Goal: Check status

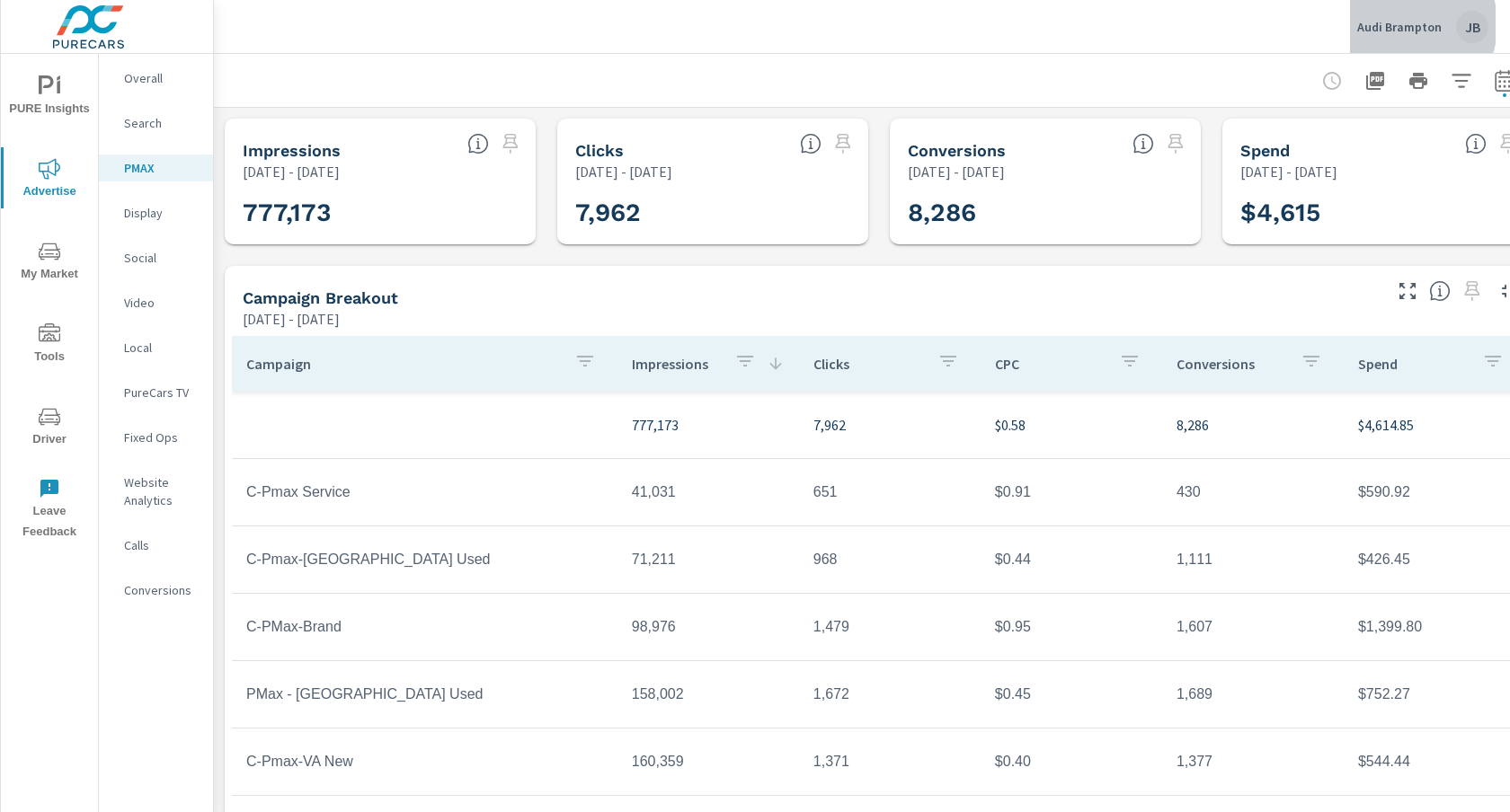
click at [1398, 24] on p "Audi Brampton" at bounding box center [1399, 26] width 84 height 16
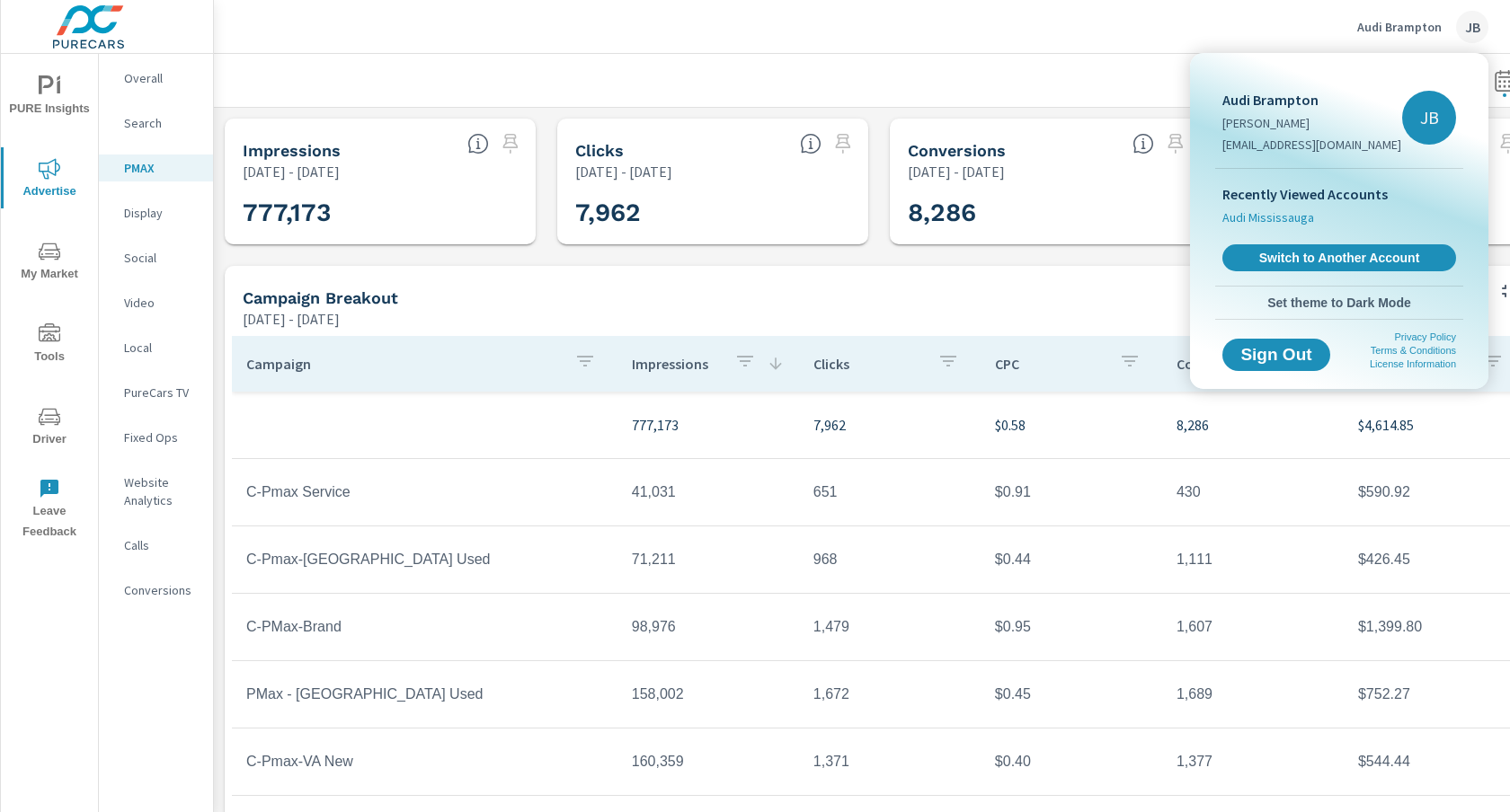
click at [1284, 215] on span "Audi Mississauga" at bounding box center [1268, 217] width 92 height 18
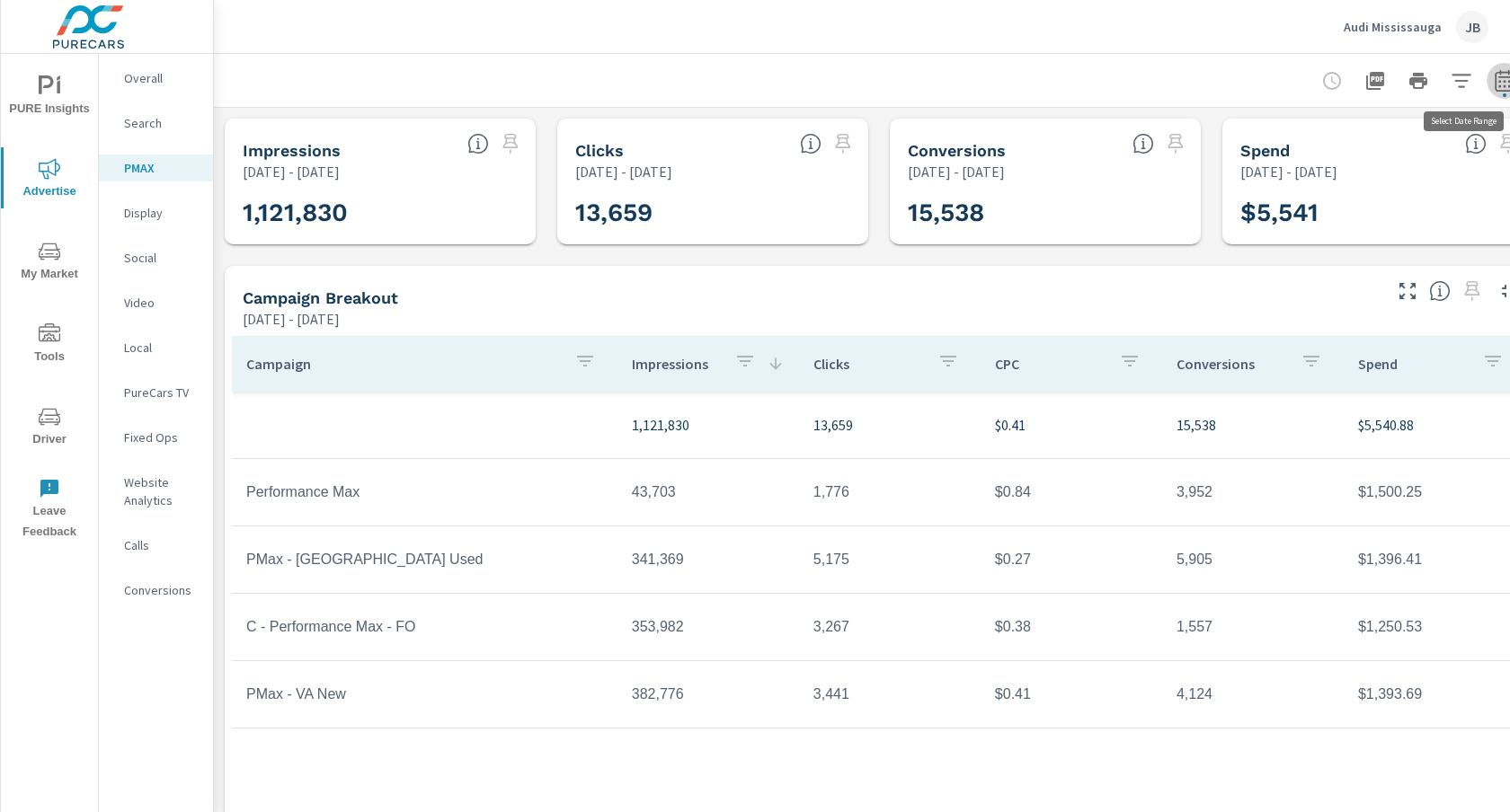
click at [1495, 71] on icon "button" at bounding box center [1504, 81] width 22 height 22
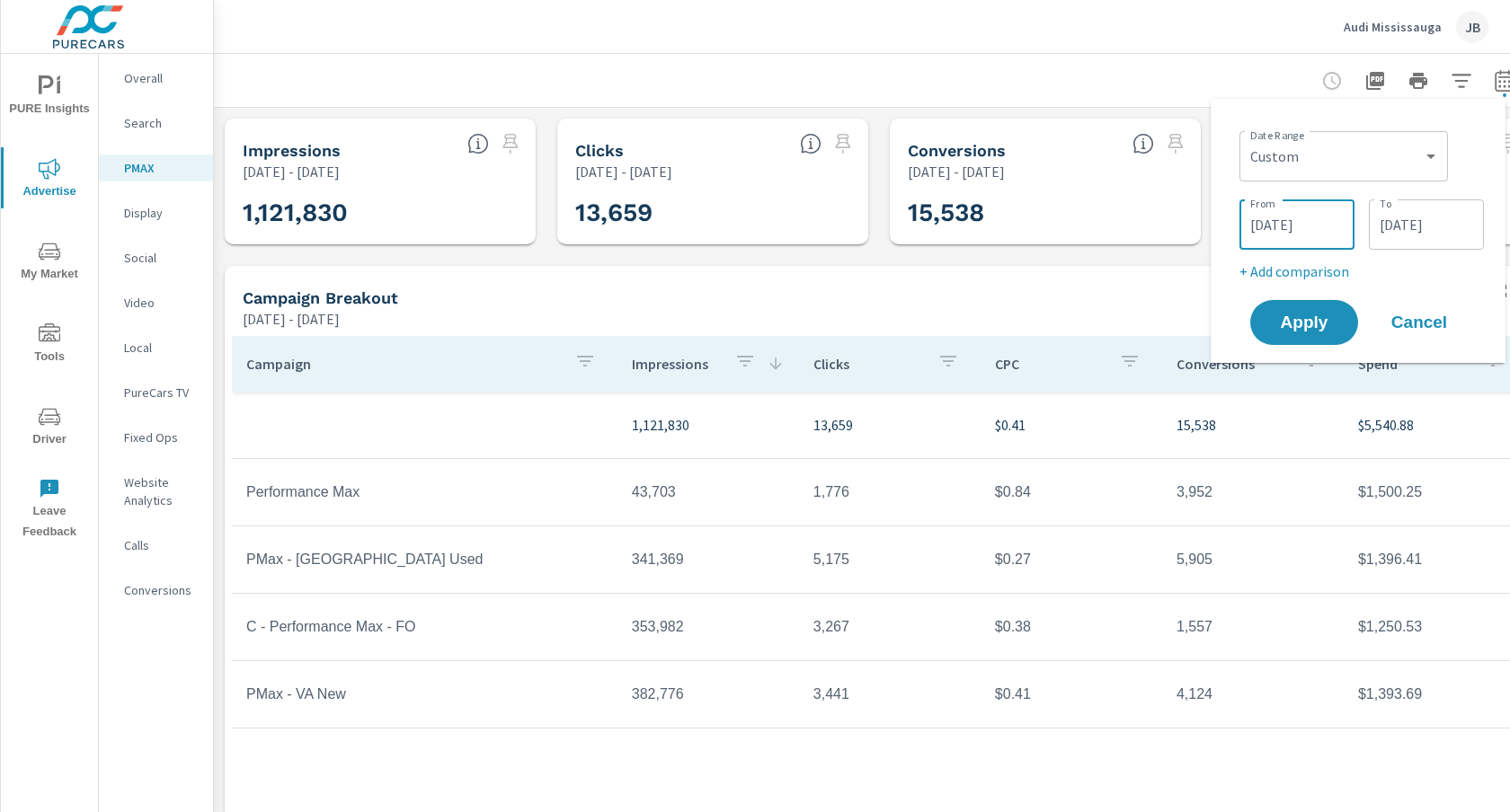
click at [1285, 230] on input "[DATE]" at bounding box center [1296, 224] width 100 height 36
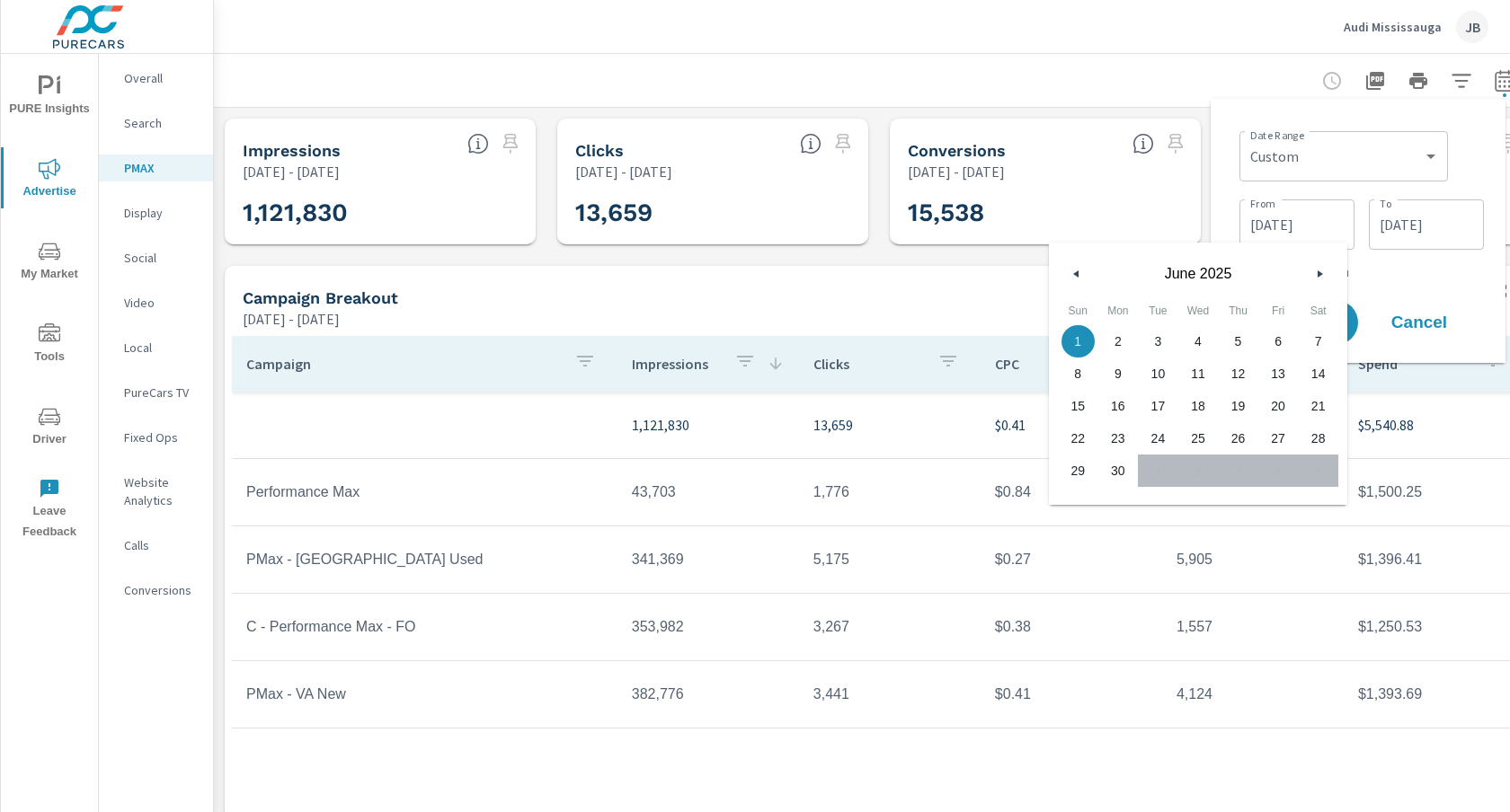
click at [1069, 269] on button "button" at bounding box center [1077, 274] width 22 height 22
click at [1236, 336] on span "1" at bounding box center [1238, 341] width 40 height 23
type input "[DATE]"
click at [1391, 231] on input "[DATE]" at bounding box center [1426, 224] width 100 height 36
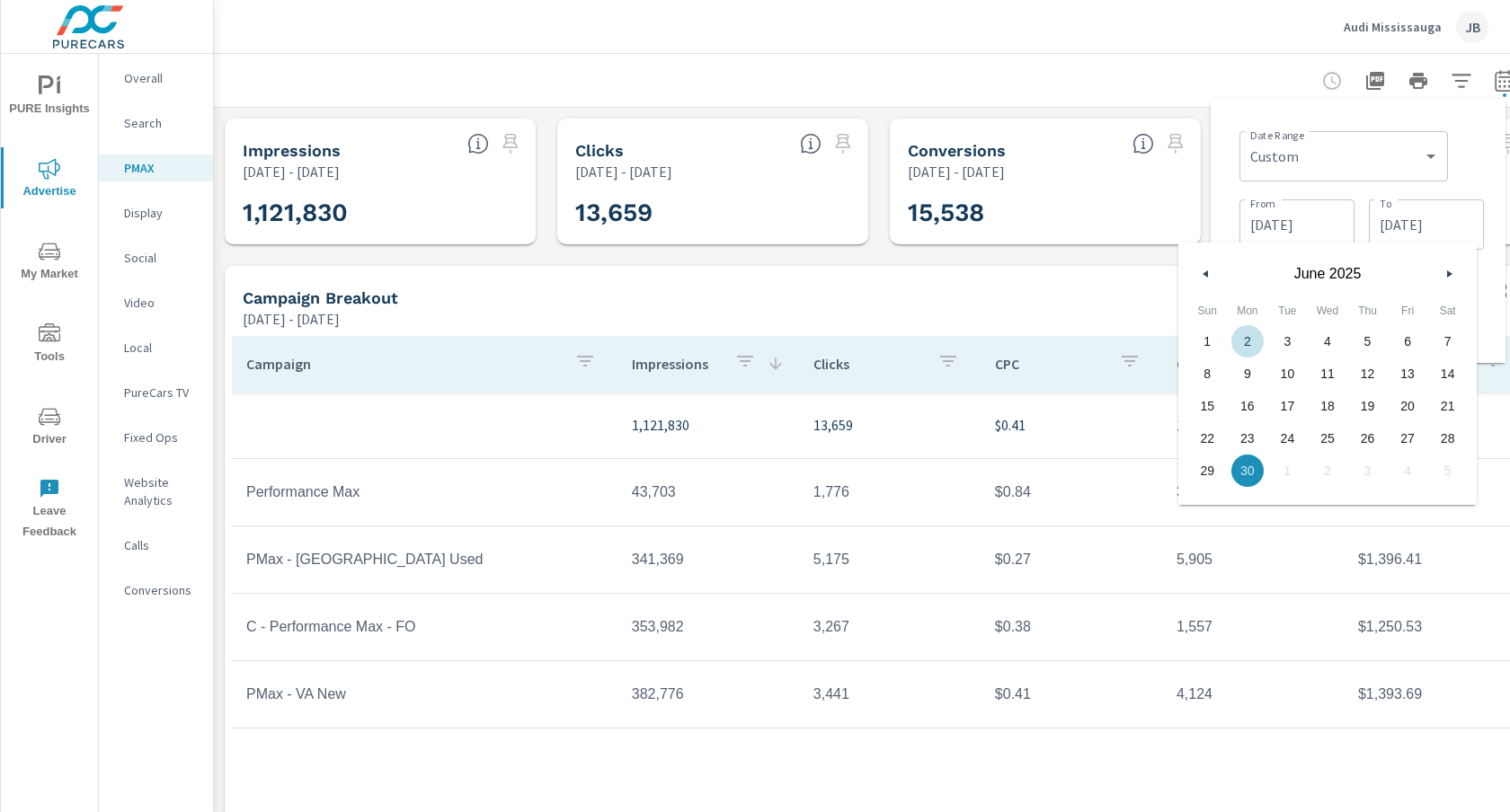
click at [1199, 265] on button "button" at bounding box center [1206, 274] width 22 height 22
click at [1446, 466] on span "31" at bounding box center [1447, 471] width 40 height 23
type input "[DATE]"
click at [1495, 278] on div "Date Range Custom [DATE] Last week Last 7 days Last 14 days Last 30 days Last 4…" at bounding box center [1358, 231] width 294 height 264
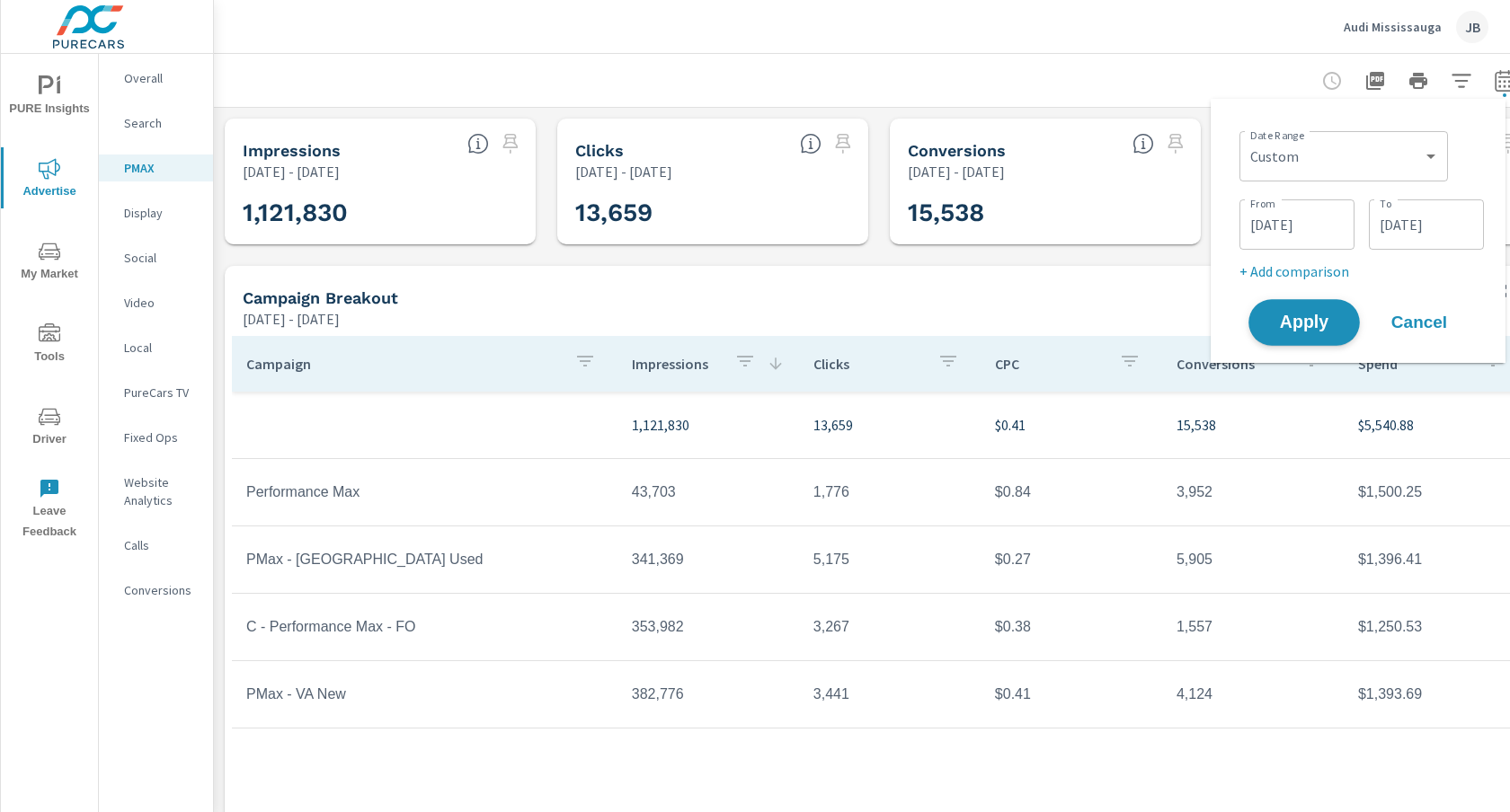
click at [1326, 323] on span "Apply" at bounding box center [1304, 323] width 74 height 17
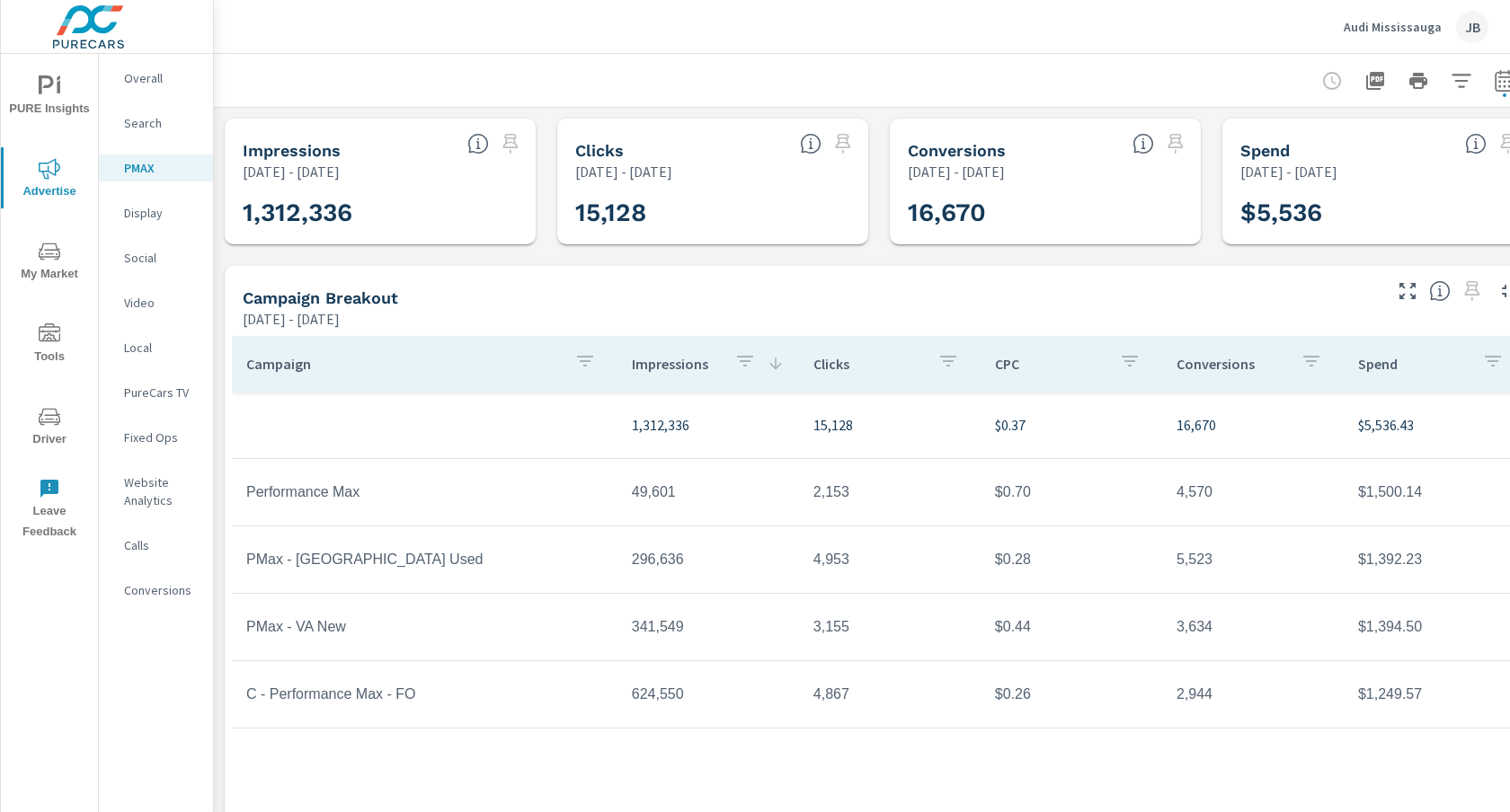
scroll to position [32, 0]
